Goal: Information Seeking & Learning: Understand process/instructions

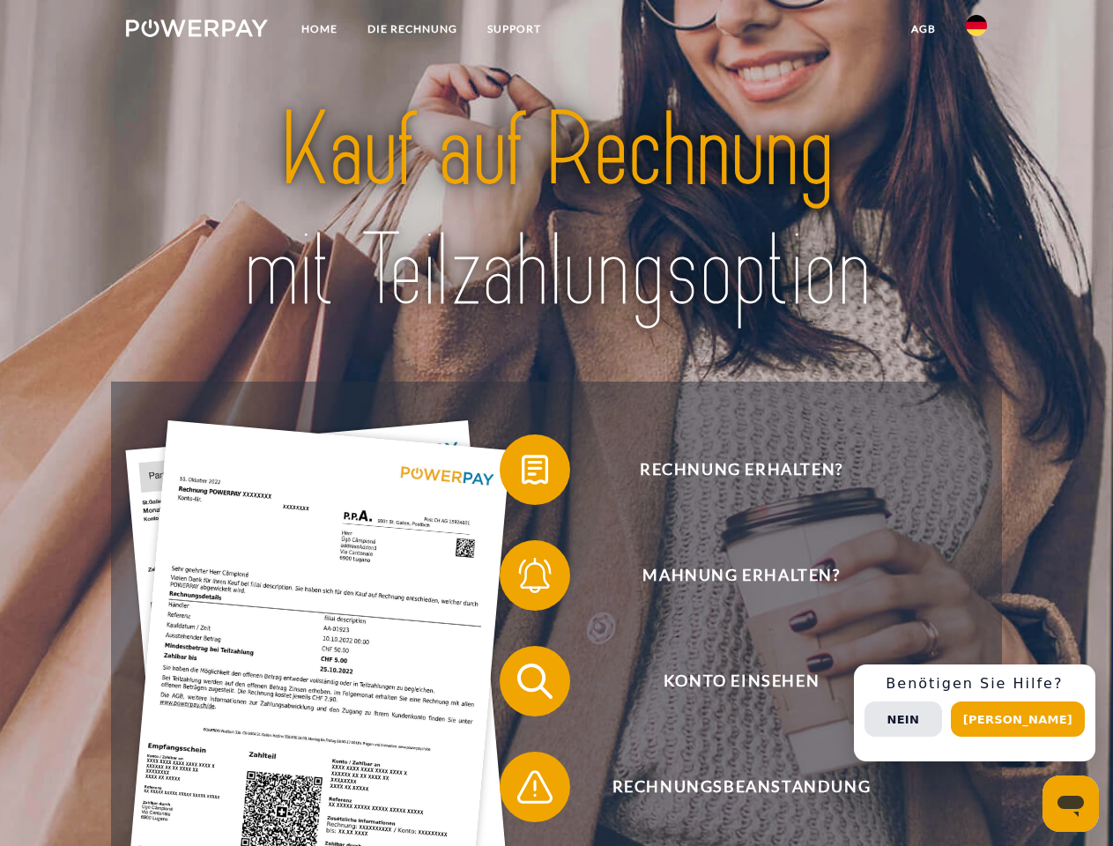
click at [197, 31] on img at bounding box center [197, 28] width 142 height 18
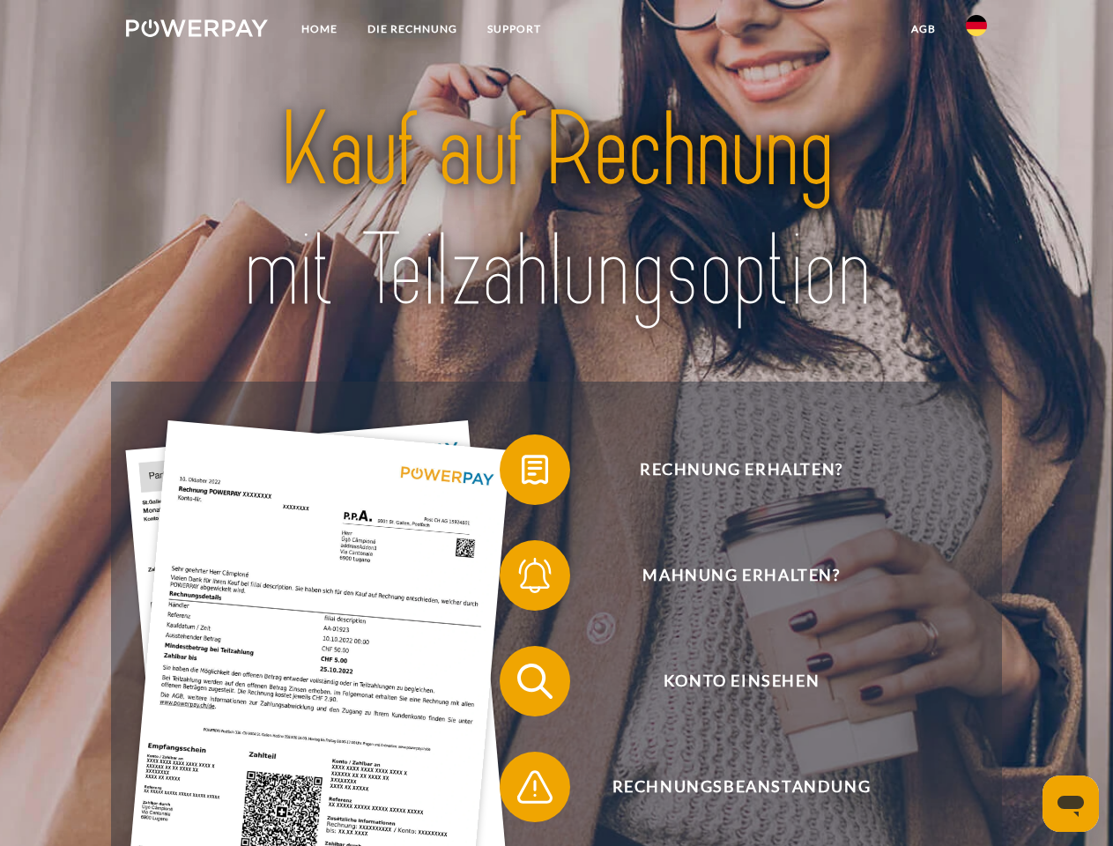
click at [976, 31] on img at bounding box center [976, 25] width 21 height 21
click at [923, 29] on link "agb" at bounding box center [923, 29] width 55 height 32
click at [522, 473] on span at bounding box center [508, 470] width 88 height 88
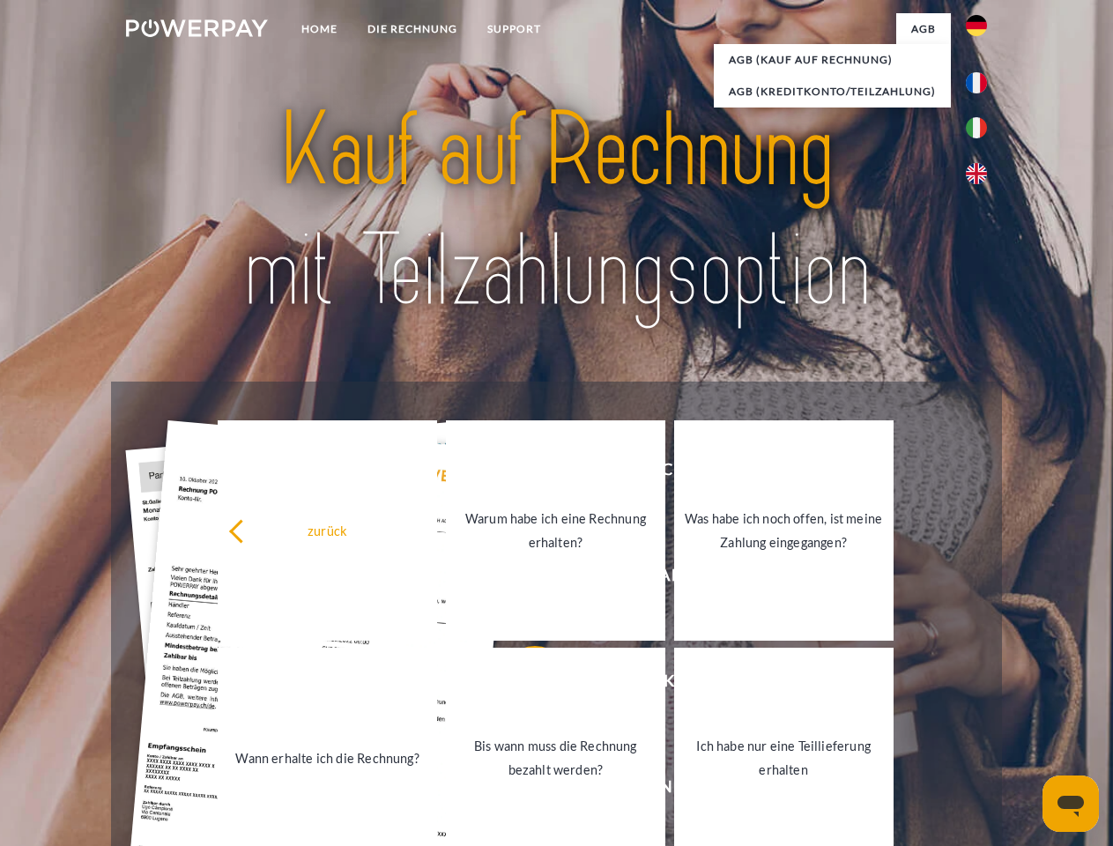
click at [522, 579] on link "Warum habe ich eine Rechnung erhalten?" at bounding box center [555, 530] width 219 height 220
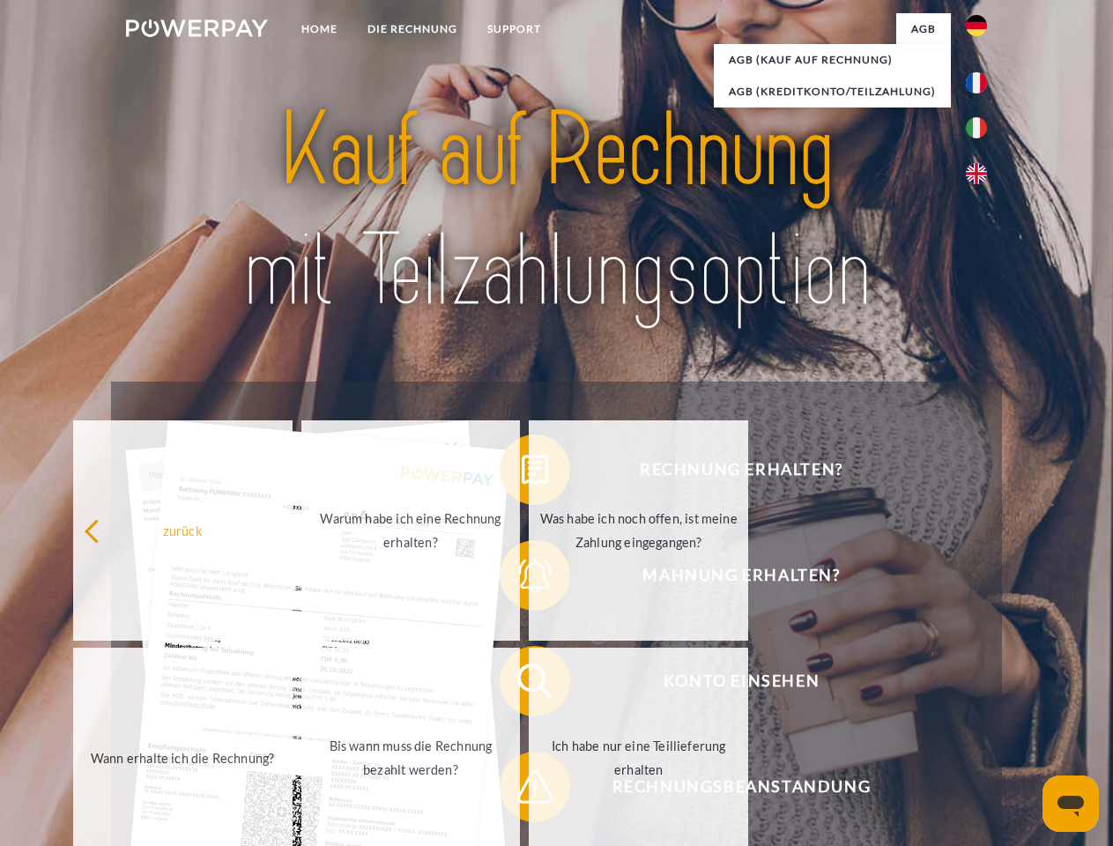
click at [522, 685] on div "Rechnung erhalten? Mahnung erhalten? Konto einsehen" at bounding box center [556, 734] width 890 height 705
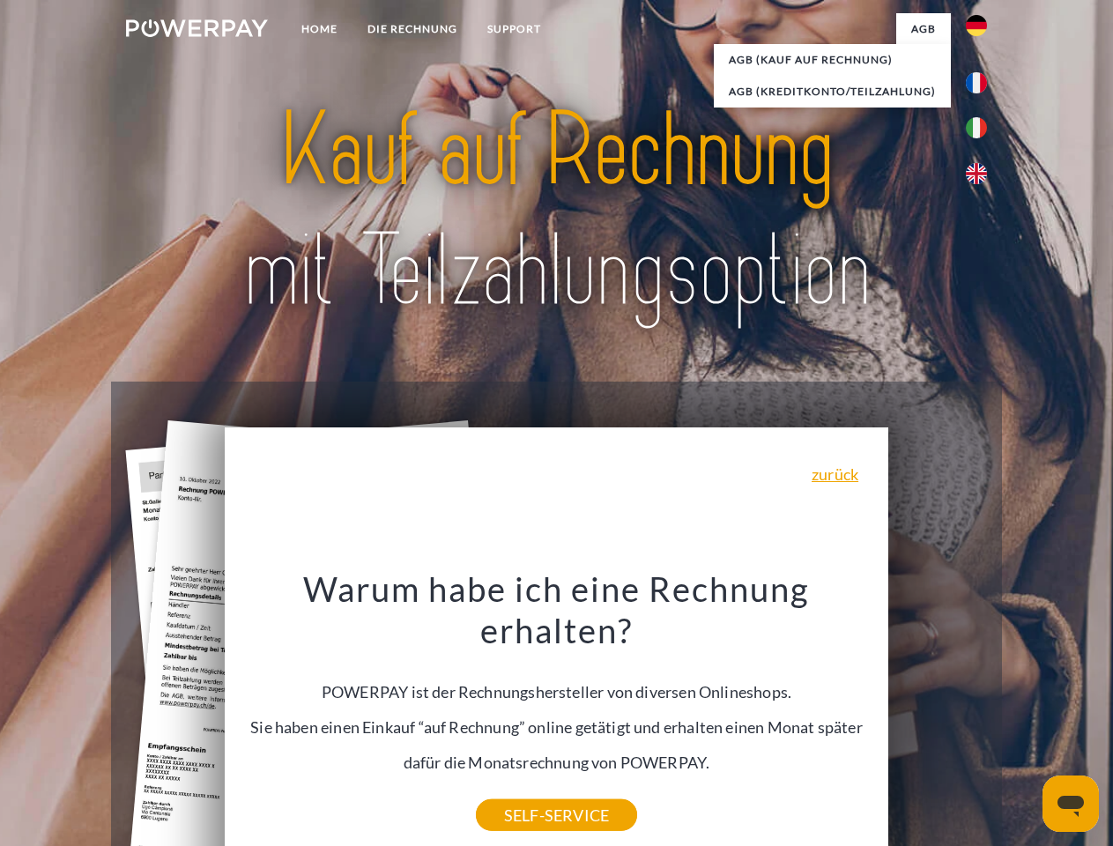
click at [522, 790] on div "Warum habe ich eine Rechnung erhalten? POWERPAY ist der Rechnungshersteller von…" at bounding box center [556, 691] width 643 height 248
click at [981, 713] on div "Rechnung erhalten? Mahnung erhalten? Konto einsehen" at bounding box center [556, 734] width 890 height 705
click at [938, 716] on span "Konto einsehen" at bounding box center [741, 681] width 432 height 70
click at [1024, 719] on header "Home DIE RECHNUNG SUPPORT" at bounding box center [556, 608] width 1113 height 1217
